Goal: Information Seeking & Learning: Compare options

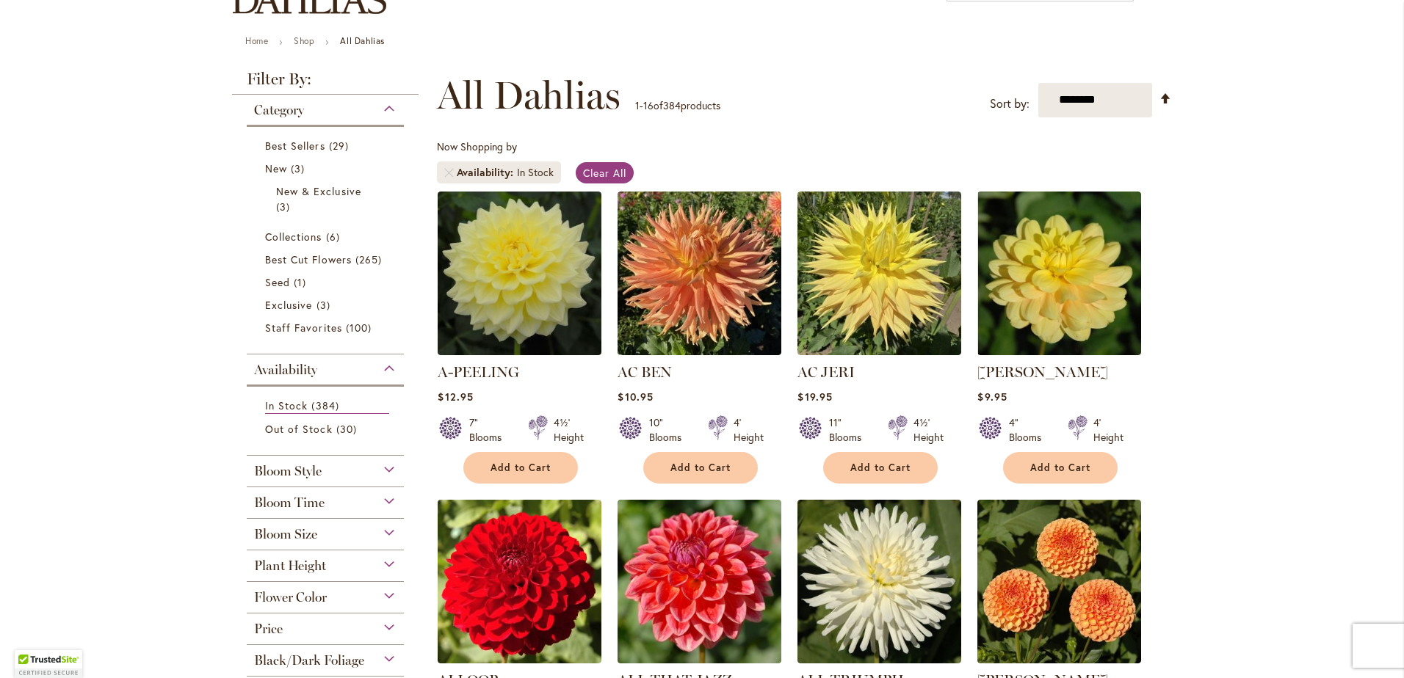
scroll to position [147, 0]
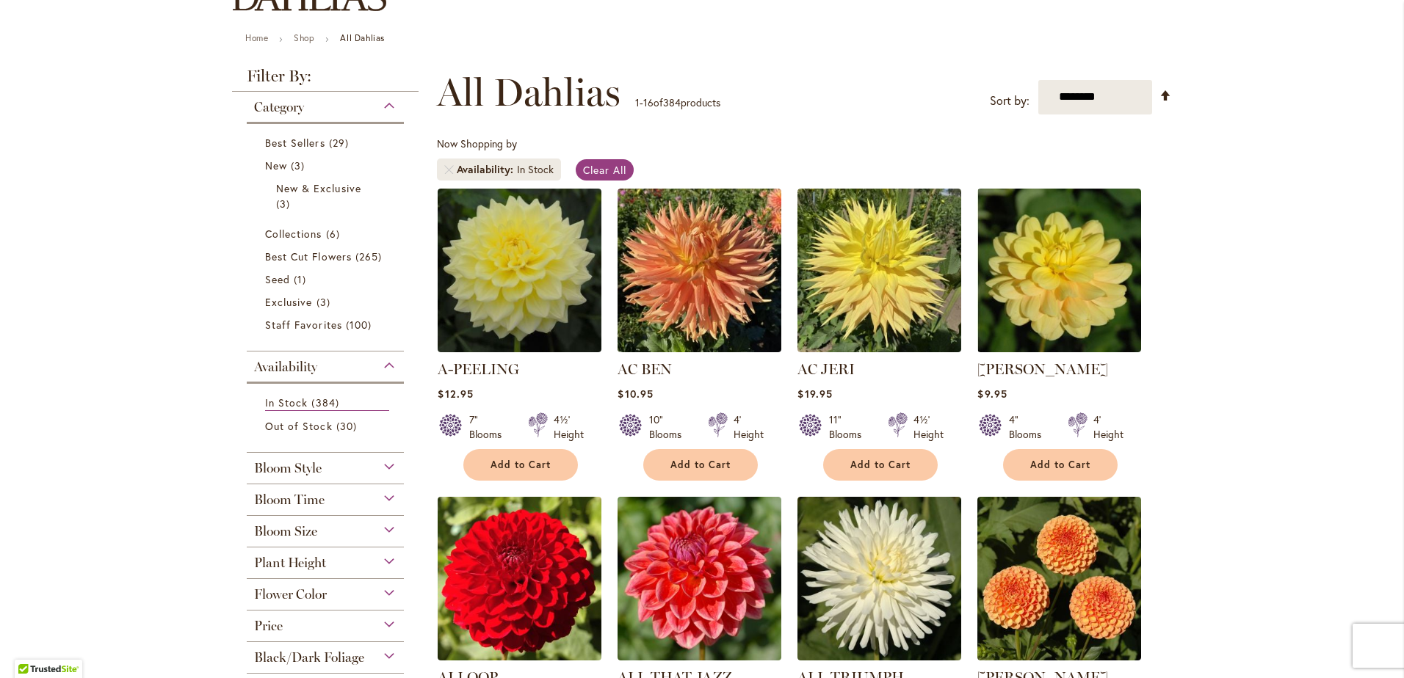
click at [385, 530] on div "Bloom Size" at bounding box center [325, 527] width 157 height 23
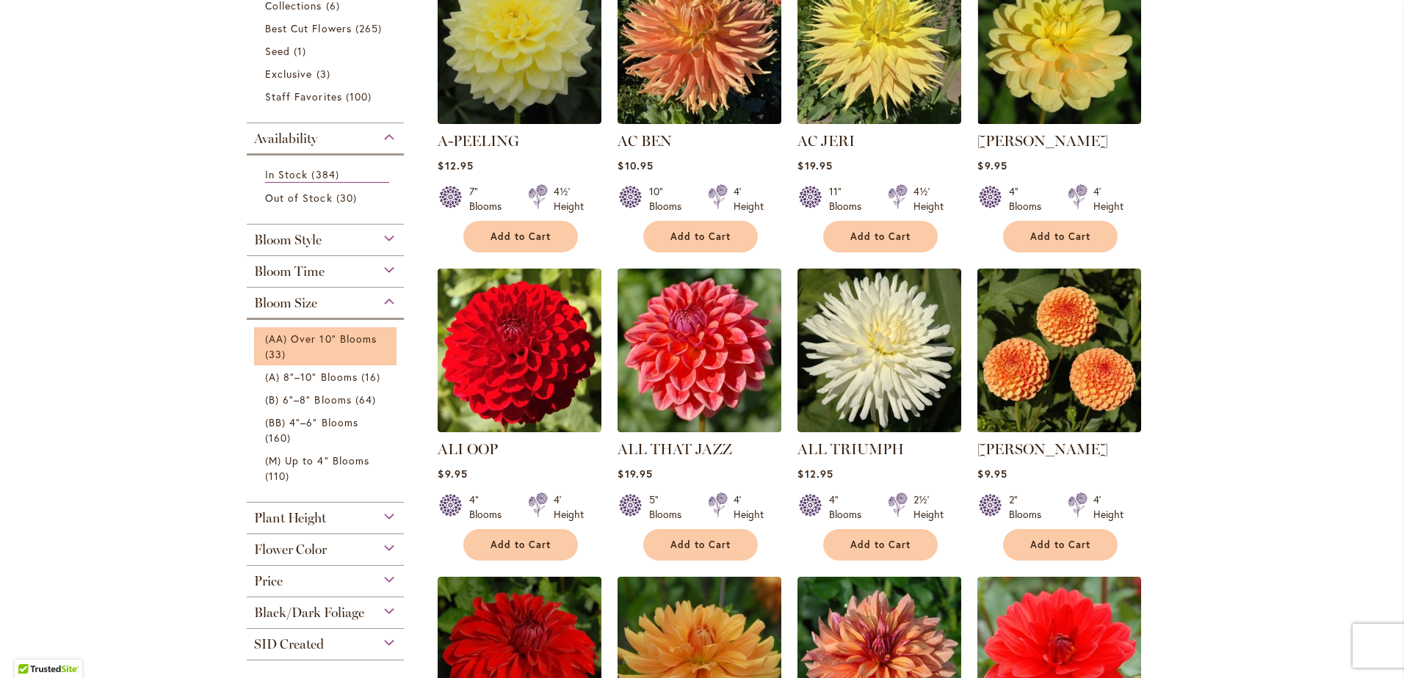
scroll to position [369, 0]
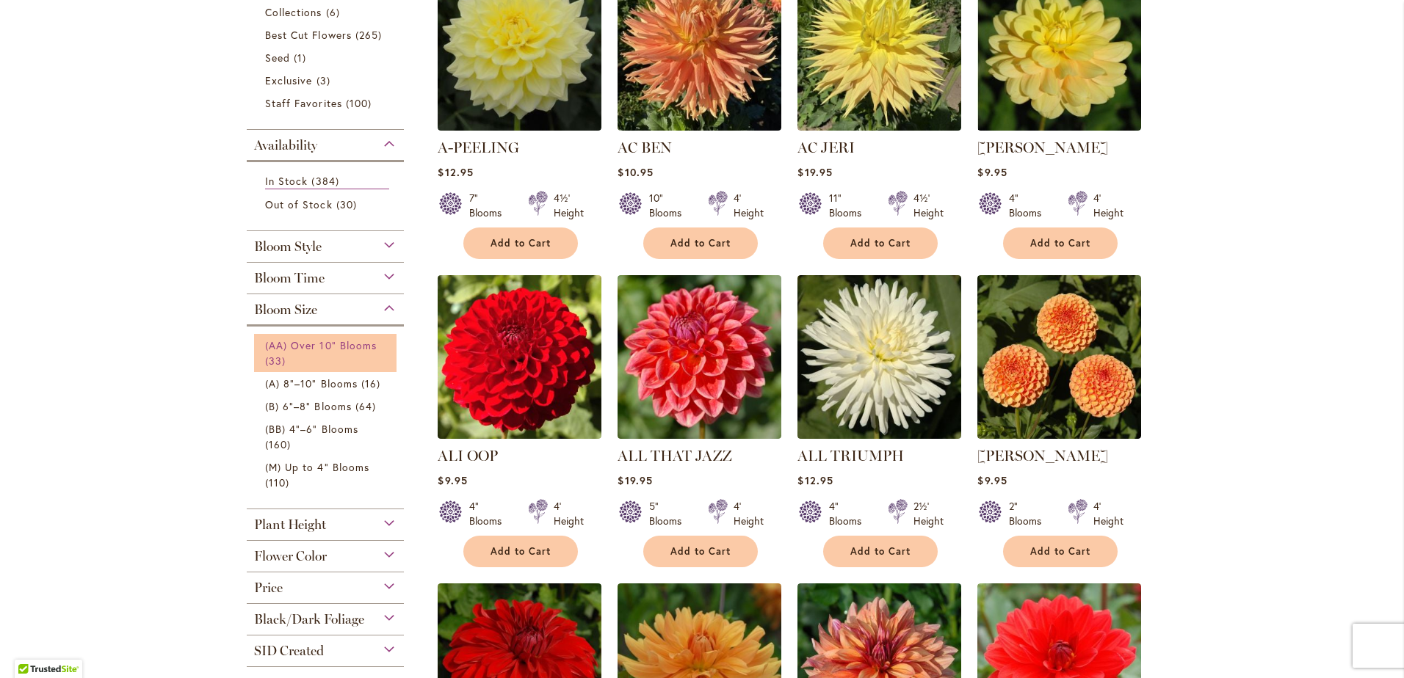
click at [305, 347] on span "(AA) Over 10" Blooms" at bounding box center [321, 345] width 112 height 14
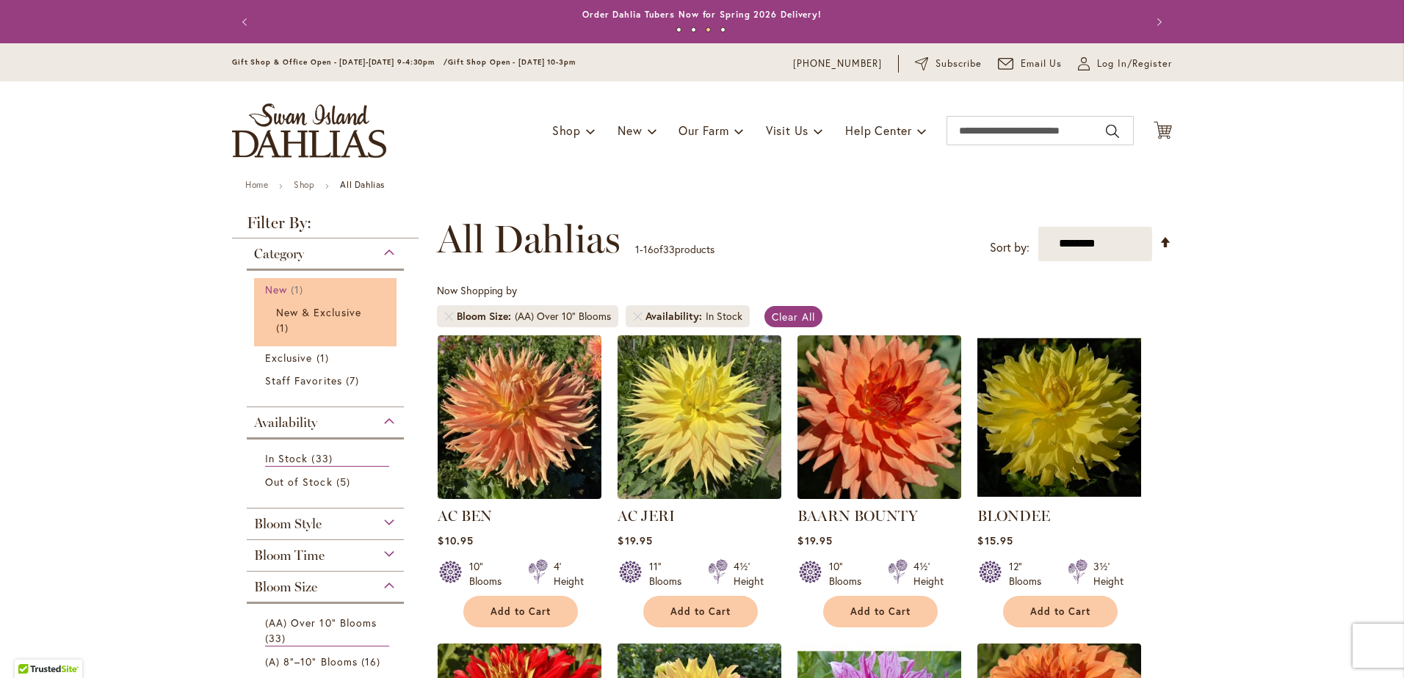
click at [275, 285] on span "New" at bounding box center [276, 290] width 22 height 14
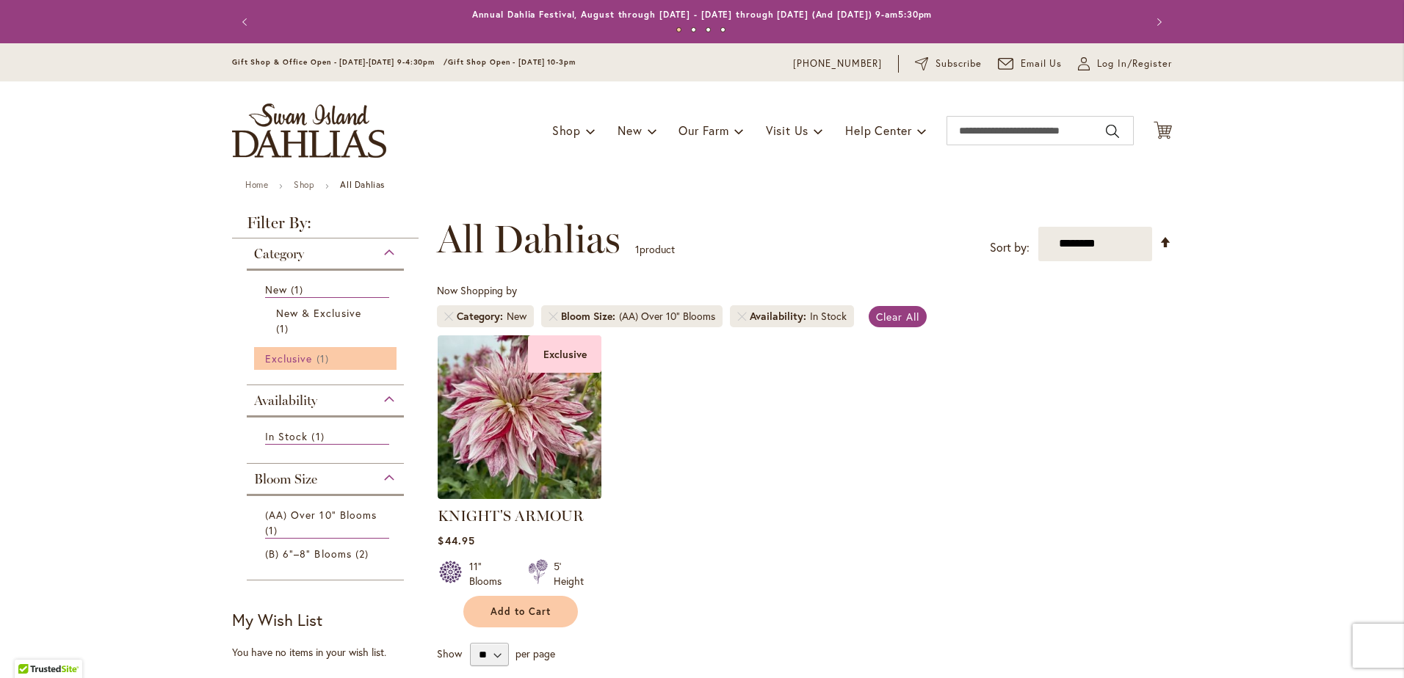
click at [272, 358] on span "Exclusive" at bounding box center [288, 359] width 47 height 14
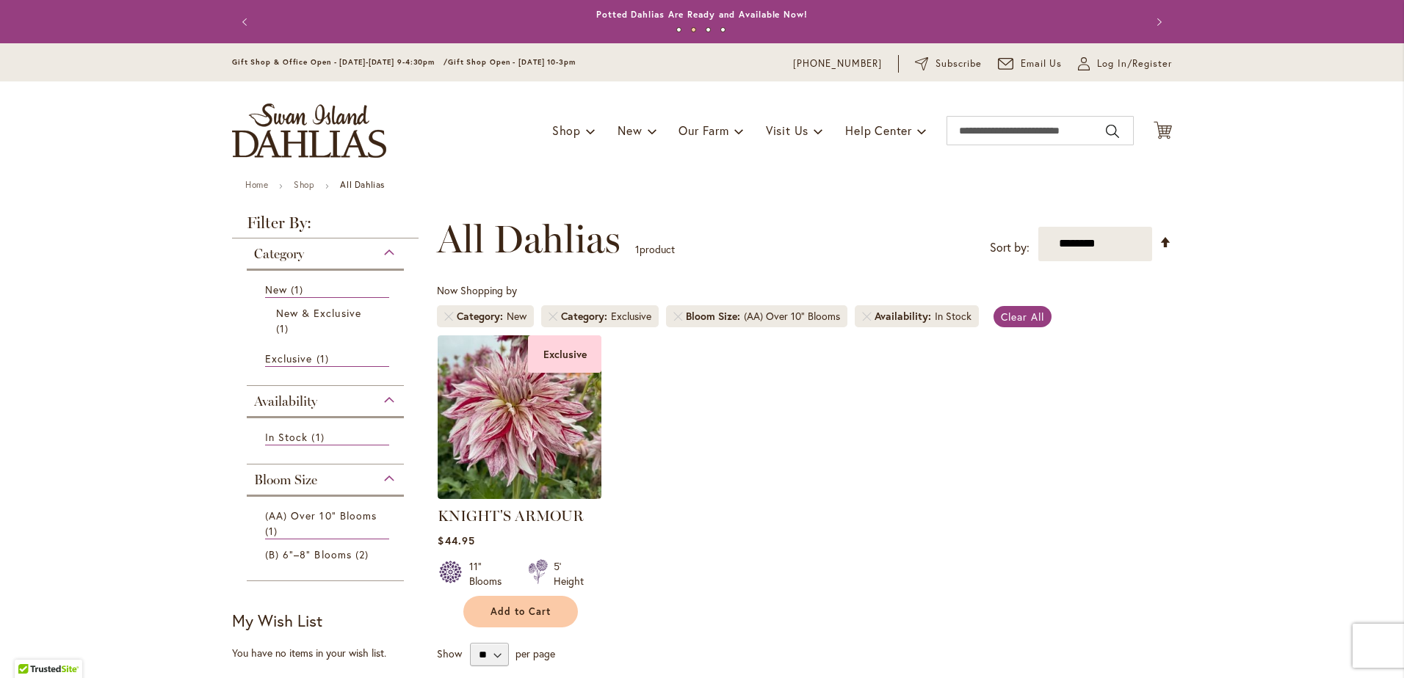
click at [381, 251] on div "Category" at bounding box center [325, 250] width 157 height 23
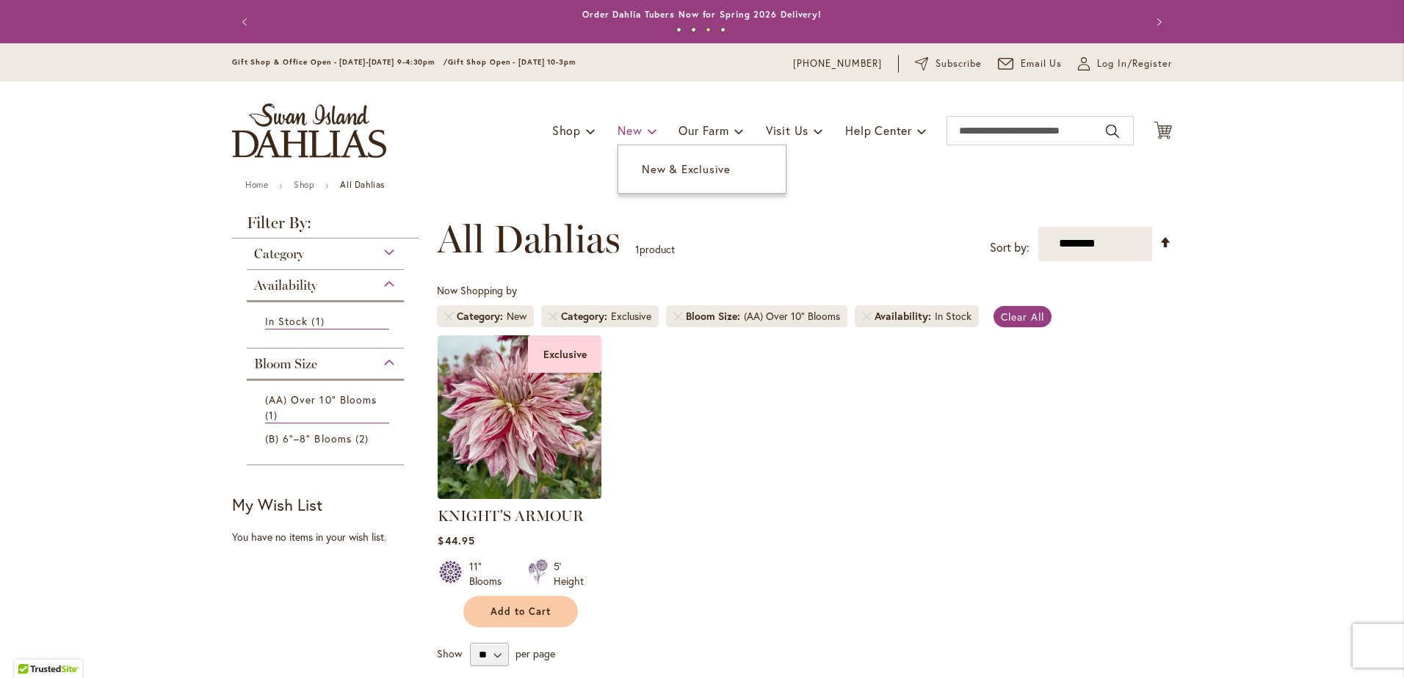
click at [617, 131] on span "New" at bounding box center [629, 130] width 24 height 15
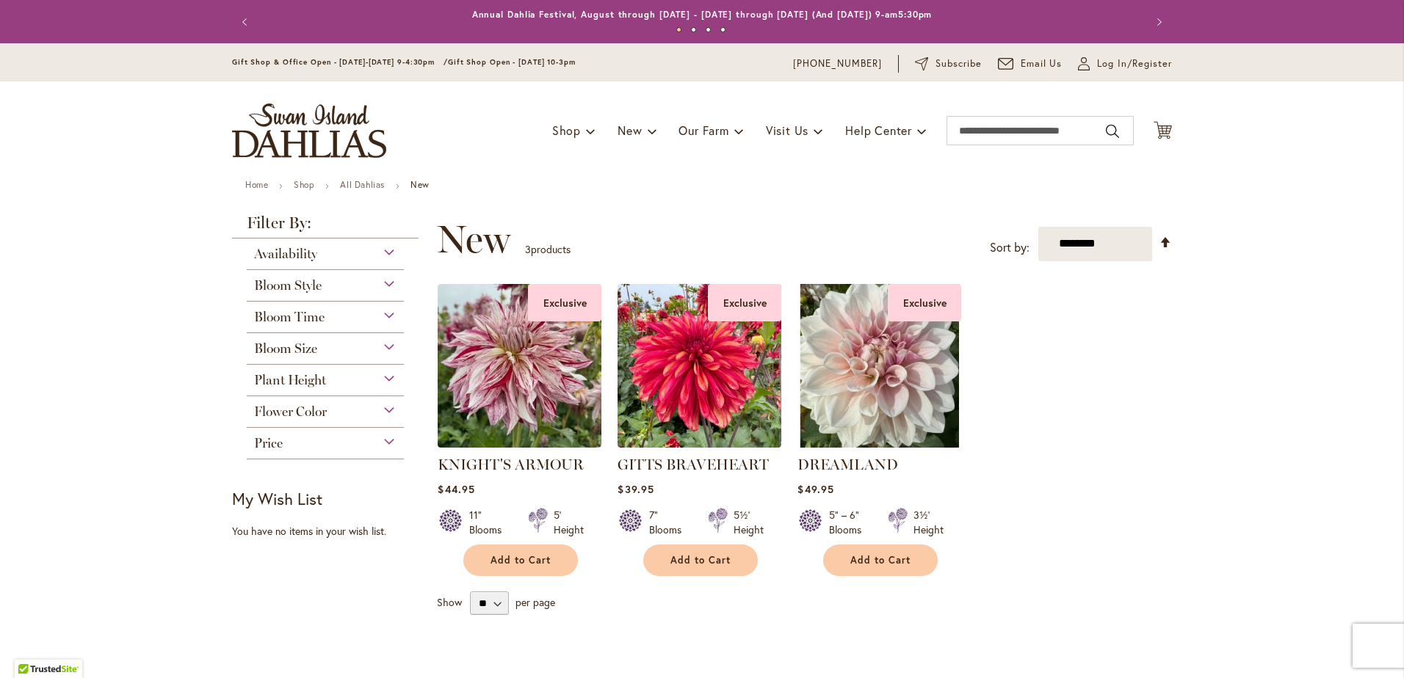
click at [289, 254] on span "Availability" at bounding box center [285, 254] width 63 height 16
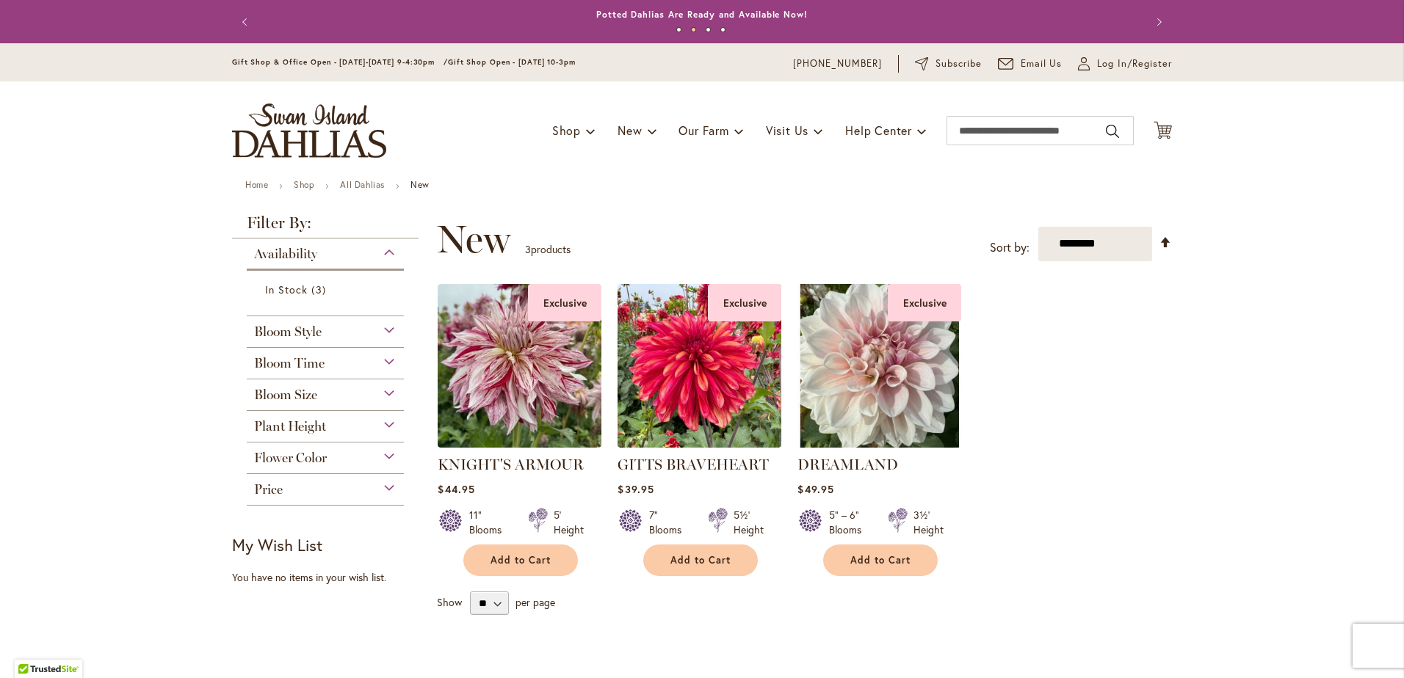
click at [261, 486] on span "Price" at bounding box center [268, 490] width 29 height 16
